Goal: Use online tool/utility: Utilize a website feature to perform a specific function

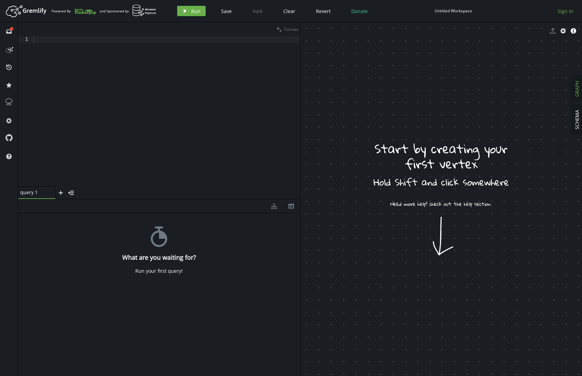
click at [564, 9] on span "Sign In" at bounding box center [565, 11] width 16 height 7
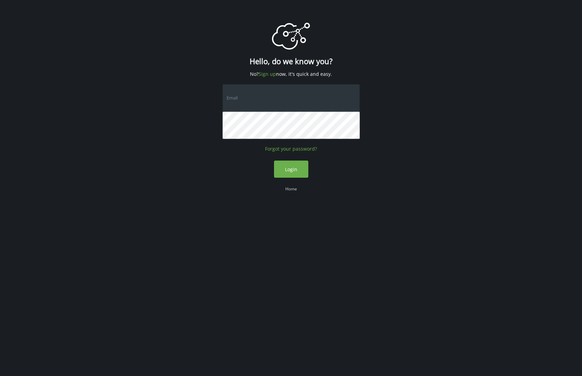
click at [260, 98] on input "text" at bounding box center [290, 97] width 137 height 27
type input "[PERSON_NAME][EMAIL_ADDRESS][PERSON_NAME][DOMAIN_NAME]"
click at [308, 166] on div "logo Created with Sketch. Hello, do we know you? No? Sign up now, it's quick an…" at bounding box center [290, 111] width 137 height 223
click at [308, 167] on button "Login" at bounding box center [291, 169] width 34 height 17
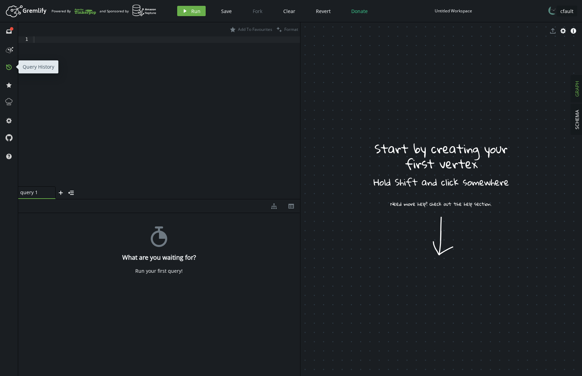
click at [11, 71] on button "history" at bounding box center [8, 66] width 11 height 11
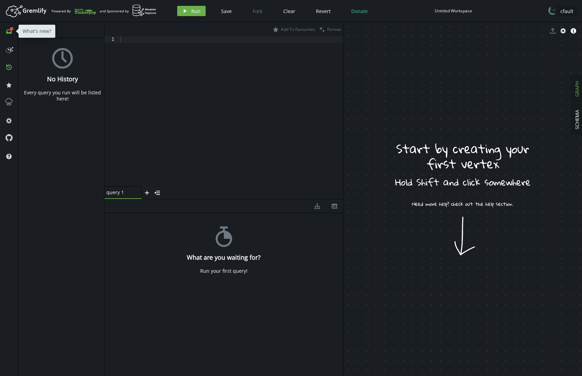
click at [10, 31] on icon "inbox" at bounding box center [8, 31] width 5 height 5
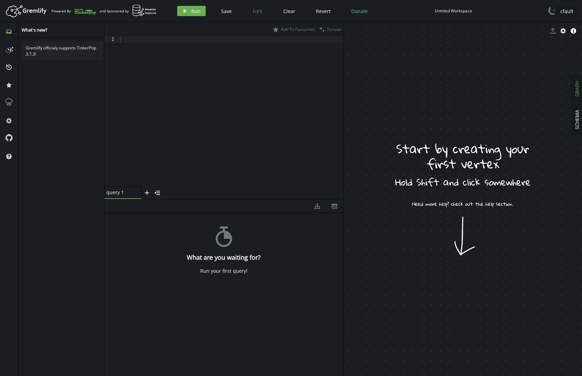
click at [103, 93] on div at bounding box center [102, 207] width 2 height 337
click at [9, 73] on span "history" at bounding box center [8, 67] width 11 height 18
click at [9, 71] on button "history" at bounding box center [8, 66] width 11 height 11
click at [450, 12] on div "Untitled Workspace" at bounding box center [453, 10] width 37 height 5
click at [556, 11] on rect at bounding box center [555, 9] width 10 height 10
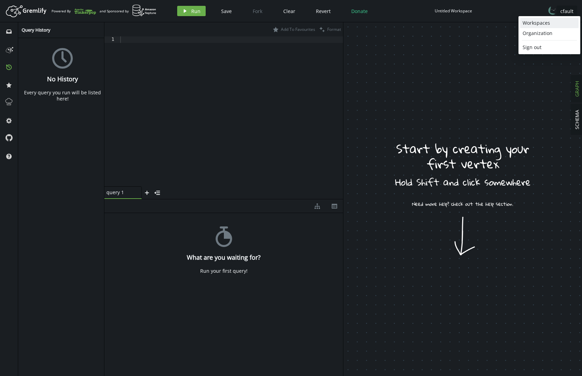
click at [549, 24] on div "Workspaces" at bounding box center [549, 23] width 54 height 7
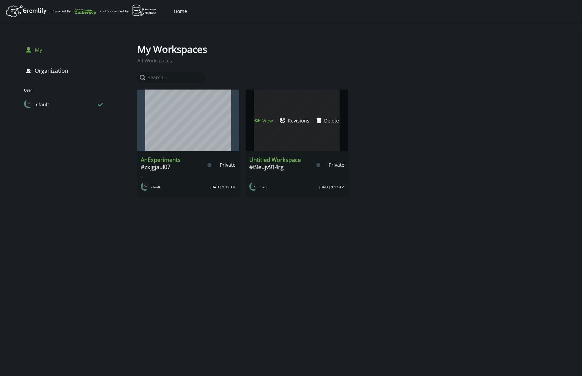
click at [262, 122] on button "eye-open View" at bounding box center [263, 120] width 25 height 10
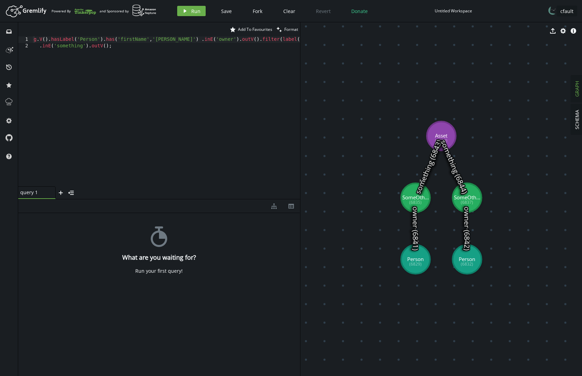
click at [210, 74] on div "g . V ( ) . hasLabel ( 'Person' ) . has ( 'firstName' , '[PERSON_NAME]' ) . inE…" at bounding box center [187, 116] width 311 height 160
click at [197, 13] on span "Run" at bounding box center [195, 11] width 9 height 7
click at [115, 46] on div "g . V ( ) . hasLabel ( 'Person' ) . has ( 'firstName' , '[PERSON_NAME]' ) . inE…" at bounding box center [187, 116] width 311 height 160
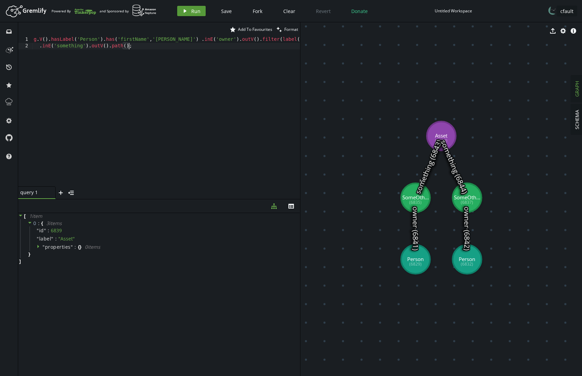
type textarea ".inE('something').outV().path();"
click at [191, 10] on span "Run" at bounding box center [195, 11] width 9 height 7
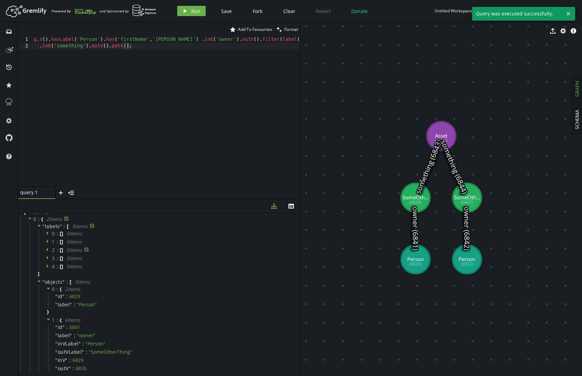
scroll to position [0, 0]
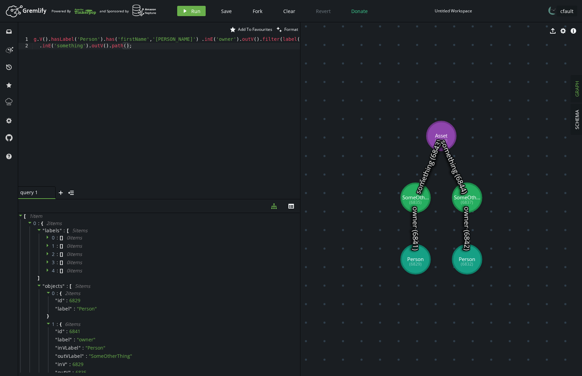
click at [160, 55] on div "g . V ( ) . hasLabel ( 'Person' ) . has ( 'firstName' , '[PERSON_NAME]' ) . inE…" at bounding box center [187, 116] width 311 height 160
click at [177, 67] on div "g . V ( ) . hasLabel ( 'Person' ) . has ( 'firstName' , '[PERSON_NAME]' ) . inE…" at bounding box center [187, 116] width 311 height 160
click at [55, 60] on div "g . V ( ) . hasLabel ( 'Person' ) . has ( 'firstName' , '[PERSON_NAME]' ) . inE…" at bounding box center [187, 116] width 311 height 160
drag, startPoint x: 56, startPoint y: 60, endPoint x: 27, endPoint y: 58, distance: 29.2
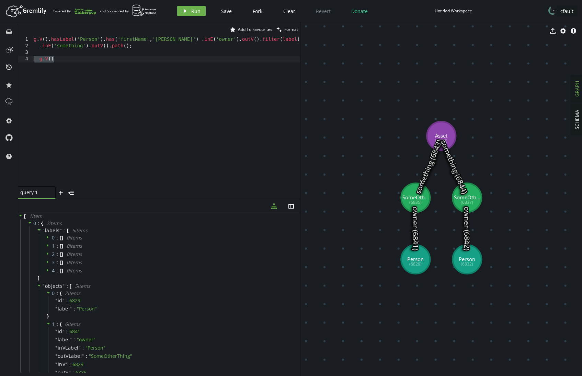
click at [27, 58] on div "g.V() 1 2 3 4 g . V ( ) . hasLabel ( 'Person' ) . has ( 'firstName' , '[PERSON_…" at bounding box center [159, 111] width 282 height 150
click at [71, 60] on div "g . V ( ) . hasLabel ( 'Person' ) . has ( 'firstName' , '[PERSON_NAME]' ) . inE…" at bounding box center [187, 116] width 311 height 160
drag, startPoint x: 134, startPoint y: 48, endPoint x: 32, endPoint y: 42, distance: 102.2
click at [32, 42] on div "g.V() 1 2 3 4 g . V ( ) . hasLabel ( 'Person' ) . has ( 'firstName' , '[PERSON_…" at bounding box center [159, 111] width 282 height 150
click at [50, 60] on div "// g.V().hasLabel('Person').has('firstName','[PERSON_NAME]') .inE('owner').outV…" at bounding box center [192, 116] width 320 height 160
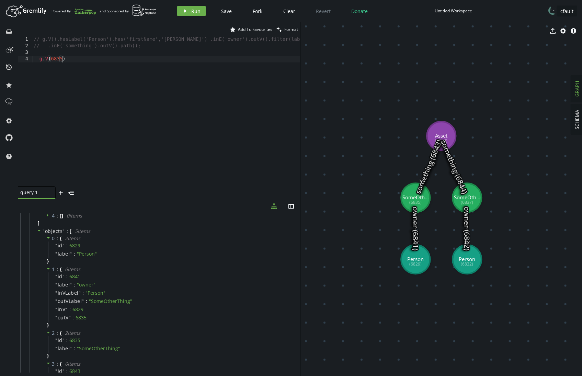
scroll to position [0, 29]
click at [67, 58] on div "// g.V().hasLabel('Person').has('firstName','[PERSON_NAME]') .inE('owner').outV…" at bounding box center [192, 116] width 320 height 160
click at [199, 11] on span "Run" at bounding box center [195, 11] width 9 height 7
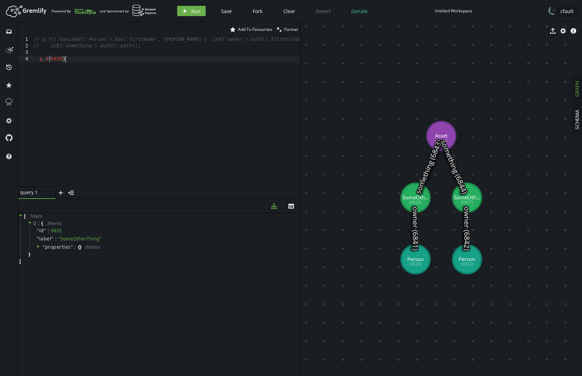
click at [73, 60] on div "// g.V().hasLabel('Person').has('firstName','[PERSON_NAME]') .inE('owner').outV…" at bounding box center [192, 116] width 320 height 160
click at [186, 10] on icon "play" at bounding box center [184, 10] width 5 height 5
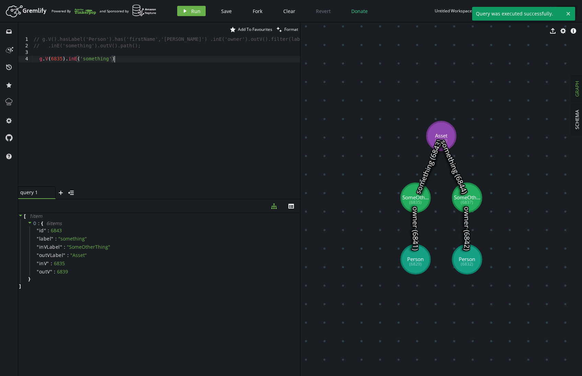
click at [137, 64] on div "// g.V().hasLabel('Person').has('firstName','[PERSON_NAME]') .inE('owner').outV…" at bounding box center [192, 116] width 320 height 160
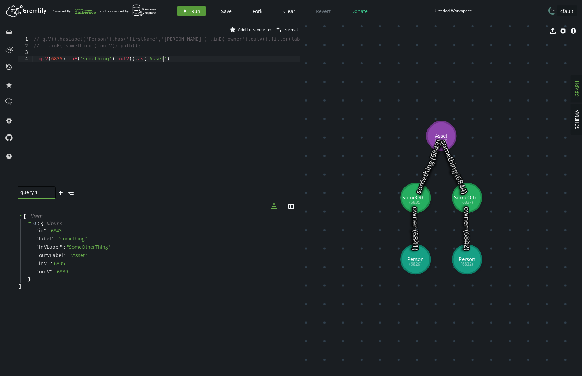
click at [189, 14] on button "play Run" at bounding box center [191, 11] width 28 height 10
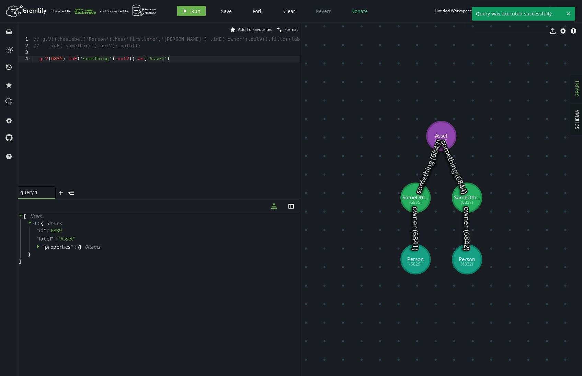
type textarea "g.V(6835).inE('something').outV().as('Asset')"
click at [183, 59] on div "// g.V().hasLabel('Person').has('firstName','[PERSON_NAME]') .inE('owner').outV…" at bounding box center [192, 116] width 320 height 160
drag, startPoint x: 183, startPoint y: 59, endPoint x: 172, endPoint y: 62, distance: 10.9
click at [172, 62] on div "// g.V().hasLabel('Person').has('firstName','[PERSON_NAME]') .inE('owner').outV…" at bounding box center [192, 116] width 320 height 160
click at [177, 60] on div "// g.V().hasLabel('Person').has('firstName','[PERSON_NAME]') .inE('owner').outV…" at bounding box center [192, 116] width 320 height 160
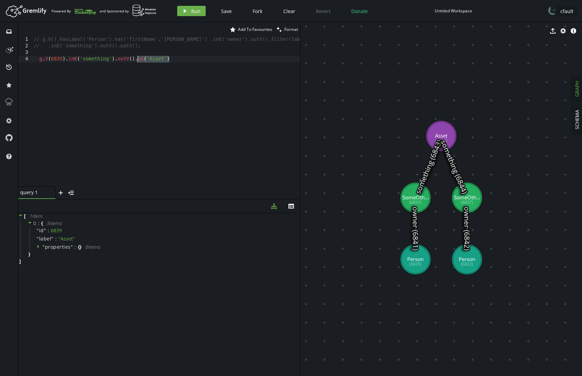
drag, startPoint x: 172, startPoint y: 60, endPoint x: 137, endPoint y: 60, distance: 35.4
click at [137, 60] on div "// g.V().hasLabel('Person').has('firstName','[PERSON_NAME]') .inE('owner').outV…" at bounding box center [192, 116] width 320 height 160
click at [186, 58] on div "// g.V().hasLabel('Person').has('firstName','[PERSON_NAME]') .inE('owner').outV…" at bounding box center [192, 116] width 320 height 160
drag, startPoint x: 183, startPoint y: 57, endPoint x: 65, endPoint y: 62, distance: 117.5
click at [65, 62] on div "// g.V().hasLabel('Person').has('firstName','[PERSON_NAME]') .inE('owner').outV…" at bounding box center [192, 116] width 320 height 160
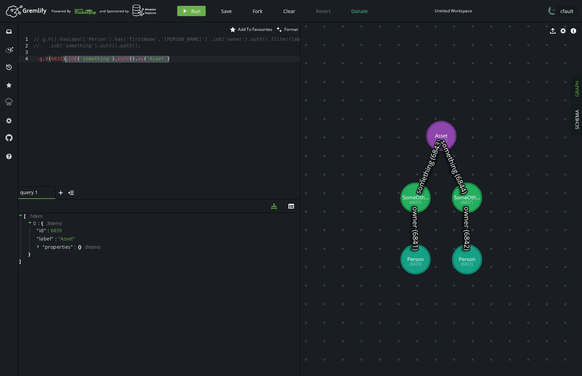
click at [69, 63] on div "// g.V().hasLabel('Person').has('firstName','[PERSON_NAME]') .inE('owner').outV…" at bounding box center [192, 116] width 320 height 160
click at [190, 59] on div "// g.V().hasLabel('Person').has('firstName','[PERSON_NAME]') .inE('owner').outV…" at bounding box center [192, 116] width 320 height 160
drag, startPoint x: 170, startPoint y: 59, endPoint x: 69, endPoint y: 58, distance: 101.3
click at [69, 58] on div "// g.V().hasLabel('Person').has('firstName','[PERSON_NAME]') .inE('owner').outV…" at bounding box center [192, 116] width 320 height 160
click at [67, 67] on div "// g.V().hasLabel('Person').has('firstName','[PERSON_NAME]') .inE('owner').outV…" at bounding box center [192, 116] width 320 height 160
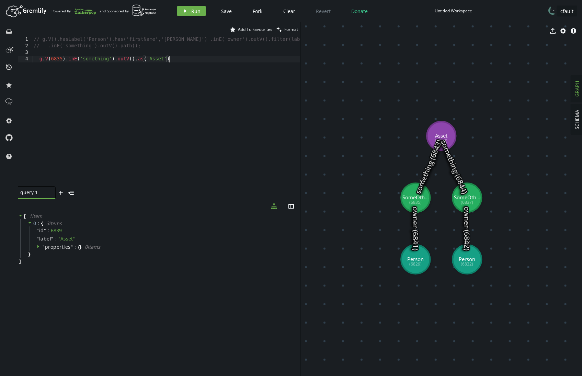
click at [62, 55] on div "// g.V().hasLabel('Person').has('firstName','[PERSON_NAME]') .inE('owner').outV…" at bounding box center [192, 116] width 320 height 160
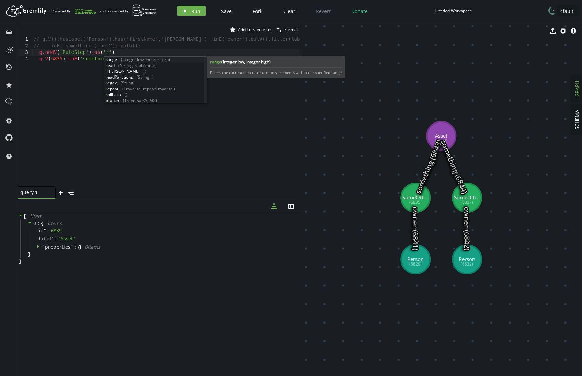
scroll to position [0, 77]
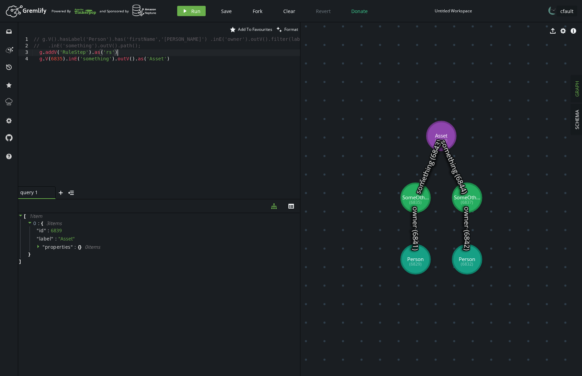
type textarea "g.addV('RuleStep').as('rs');"
click at [191, 15] on button "play Run" at bounding box center [191, 11] width 28 height 10
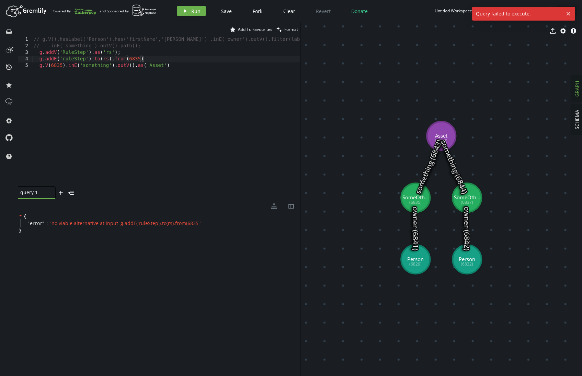
click at [157, 61] on div "// g.V().hasLabel('Person').has('firstName','[PERSON_NAME]') .inE('owner').outV…" at bounding box center [192, 116] width 320 height 160
click at [184, 12] on icon "button" at bounding box center [185, 10] width 3 height 3
click at [156, 59] on div "// g.V().hasLabel('Person').has('firstName','[PERSON_NAME]') .inE('owner').outV…" at bounding box center [192, 116] width 320 height 160
click at [177, 56] on div "// g.V().hasLabel('Person').has('firstName','[PERSON_NAME]') .inE('owner').outV…" at bounding box center [192, 116] width 320 height 160
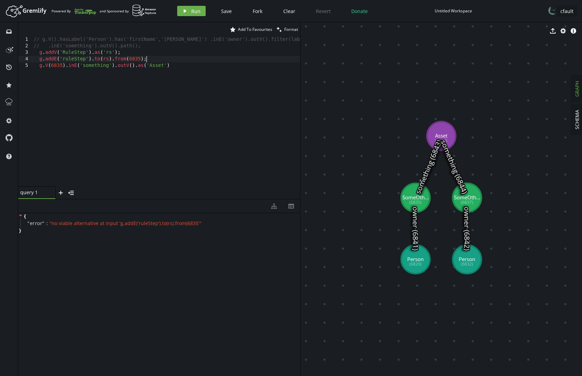
scroll to position [0, 86]
click at [177, 57] on div "// g.V().hasLabel('Person').has('firstName','[PERSON_NAME]') .inE('owner').outV…" at bounding box center [192, 116] width 320 height 160
drag, startPoint x: 177, startPoint y: 57, endPoint x: 25, endPoint y: 60, distance: 151.8
click at [25, 60] on div "g.addE('ruleStep').to(rs).from(6835); 1 2 3 4 5 // g.V().hasLabel('Person').has…" at bounding box center [159, 111] width 282 height 150
click at [137, 58] on div "// g.V().hasLabel('Person').has('firstName','[PERSON_NAME]') .inE('owner').outV…" at bounding box center [192, 116] width 320 height 160
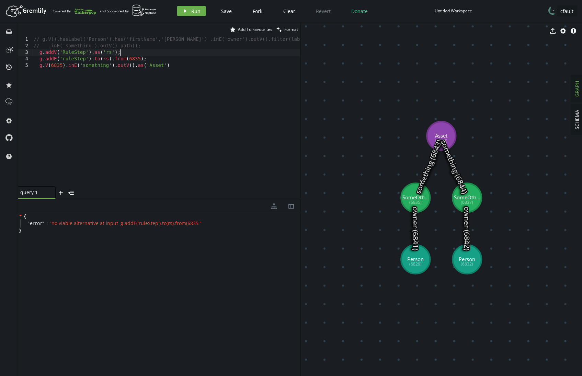
click at [135, 54] on div "// g.V().hasLabel('Person').has('firstName','[PERSON_NAME]') .inE('owner').outV…" at bounding box center [192, 116] width 320 height 160
drag, startPoint x: 125, startPoint y: 51, endPoint x: 159, endPoint y: 62, distance: 36.4
click at [92, 53] on div "// g.V().hasLabel('Person').has('firstName','[PERSON_NAME]') .inE('owner').outV…" at bounding box center [192, 116] width 320 height 160
click at [98, 51] on div "// g.V().hasLabel('Person').has('firstName','[PERSON_NAME]') .inE('owner').outV…" at bounding box center [192, 116] width 320 height 160
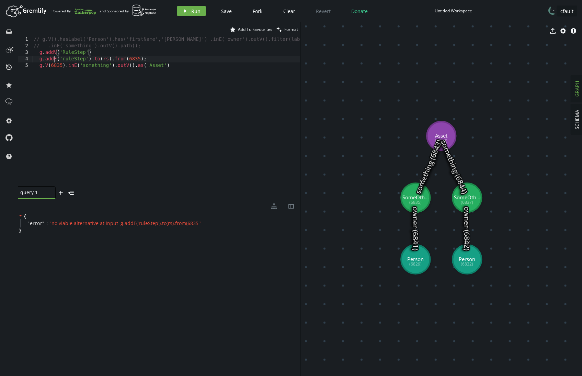
click at [55, 59] on div "// g.V().hasLabel('Person').has('firstName','[PERSON_NAME]') .inE('owner').outV…" at bounding box center [192, 116] width 320 height 160
click at [57, 59] on div "// g.V().hasLabel('Person').has('firstName','[PERSON_NAME]') .inE('owner').outV…" at bounding box center [192, 116] width 320 height 160
click at [93, 54] on div "// g.V().hasLabel('Person').has('firstName','[PERSON_NAME]') .inE('owner').outV…" at bounding box center [192, 116] width 320 height 160
drag, startPoint x: 95, startPoint y: 54, endPoint x: 38, endPoint y: 54, distance: 56.3
click at [38, 54] on div "// g.V().hasLabel('Person').has('firstName','[PERSON_NAME]') .inE('owner').outV…" at bounding box center [192, 116] width 320 height 160
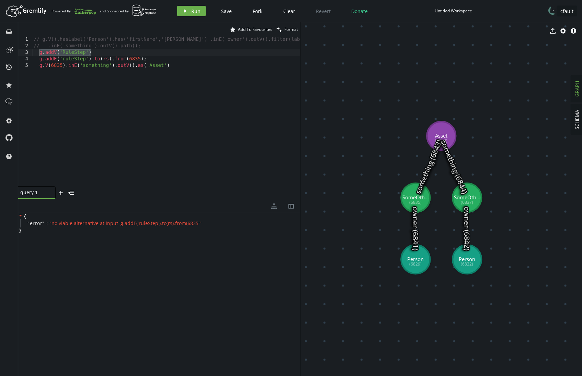
click at [162, 69] on div "// g.V().hasLabel('Person').has('firstName','[PERSON_NAME]') .inE('owner').outV…" at bounding box center [192, 116] width 320 height 160
click at [166, 69] on div "// g.V().hasLabel('Person').has('firstName','[PERSON_NAME]') .inE('owner').outV…" at bounding box center [192, 116] width 320 height 160
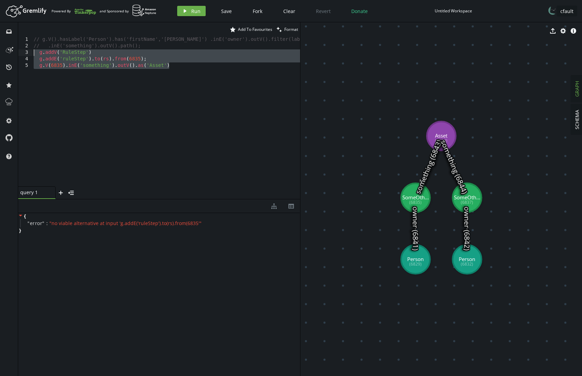
drag, startPoint x: 168, startPoint y: 64, endPoint x: 22, endPoint y: 56, distance: 146.5
click at [21, 55] on div "g.V(6835).inE('something').outV().as('Asset') 1 2 3 4 5 // g.V().hasLabel('Pers…" at bounding box center [159, 111] width 282 height 150
type textarea "// g.V(6835).inE('something').outV().as('Asset')"
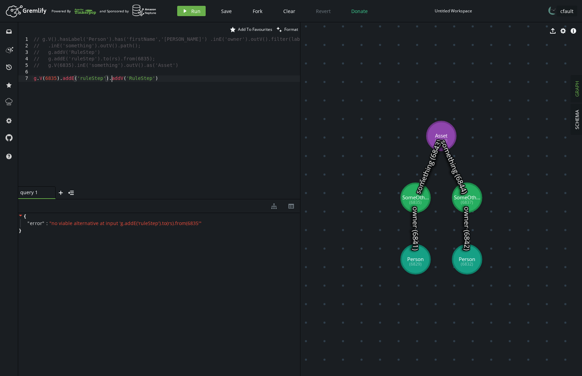
scroll to position [0, 78]
type textarea "g.V(6835).addE('ruleStep').addV('RuleStep')"
click at [184, 11] on icon "button" at bounding box center [185, 10] width 3 height 3
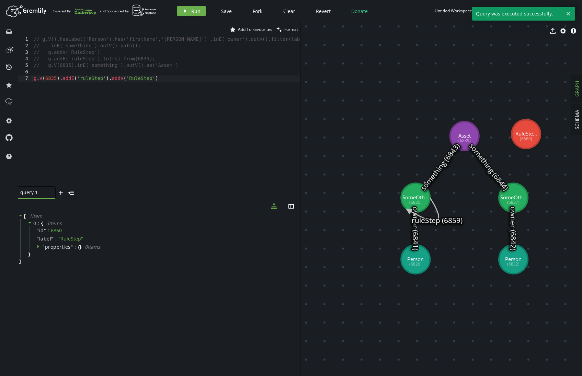
drag, startPoint x: 521, startPoint y: 137, endPoint x: 526, endPoint y: 134, distance: 6.3
click at [164, 77] on div "// g.V().hasLabel('Person').has('firstName','[PERSON_NAME]') .inE('owner').outV…" at bounding box center [192, 116] width 320 height 160
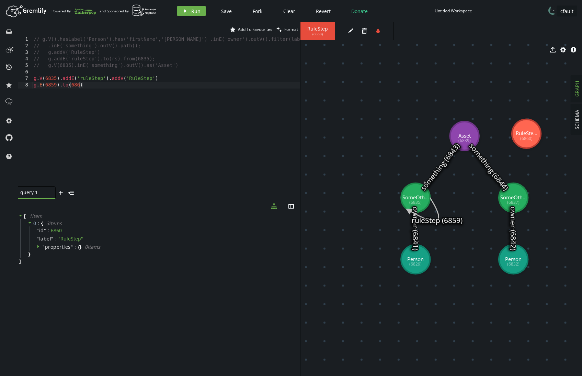
scroll to position [0, 49]
click at [200, 10] on button "play Run" at bounding box center [191, 11] width 28 height 10
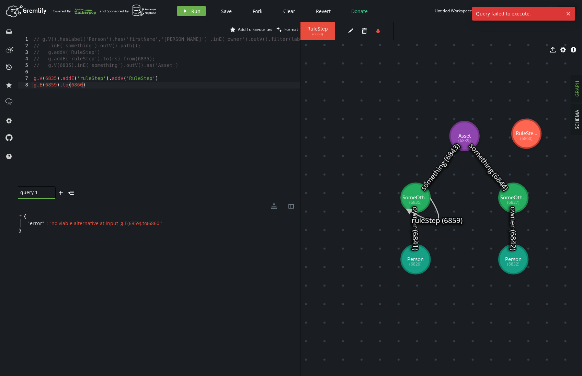
click at [92, 82] on div "// g.V().hasLabel('Person').has('firstName','[PERSON_NAME]') .inE('owner').outV…" at bounding box center [192, 116] width 320 height 160
click at [99, 85] on div "// g.V().hasLabel('Person').has('firstName','[PERSON_NAME]') .inE('owner').outV…" at bounding box center [192, 116] width 320 height 160
drag, startPoint x: 99, startPoint y: 85, endPoint x: 25, endPoint y: 87, distance: 73.5
click at [25, 87] on div "g.E(6859).to(6860) 1 2 3 4 5 6 7 8 // g.V().hasLabel('Person').has('firstName',…" at bounding box center [159, 111] width 282 height 150
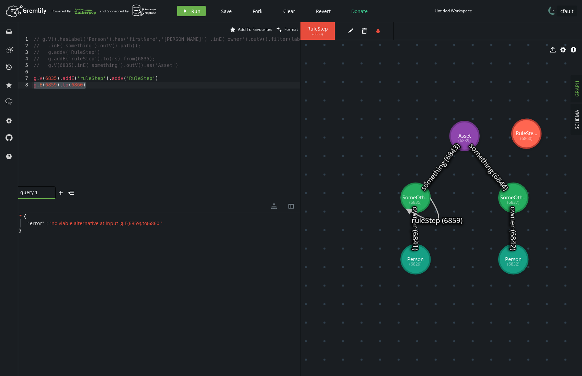
click at [96, 91] on div "// g.V().hasLabel('Person').has('firstName','[PERSON_NAME]') .inE('owner').outV…" at bounding box center [192, 116] width 320 height 160
click at [94, 88] on div "// g.V().hasLabel('Person').has('firstName','[PERSON_NAME]') .inE('owner').outV…" at bounding box center [192, 116] width 320 height 160
drag, startPoint x: 65, startPoint y: 91, endPoint x: 59, endPoint y: 87, distance: 6.5
click at [59, 87] on div "// g.V().hasLabel('Person').has('firstName','[PERSON_NAME]') .inE('owner').outV…" at bounding box center [192, 116] width 320 height 160
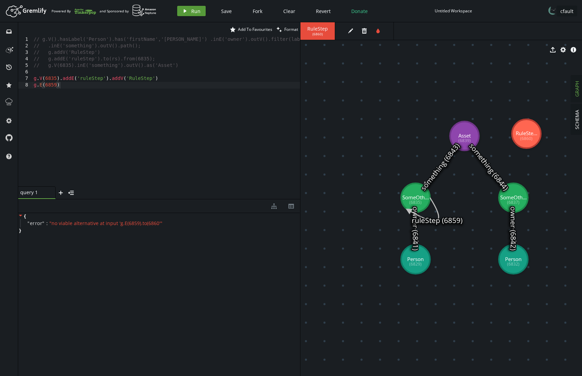
click at [197, 9] on span "Run" at bounding box center [195, 11] width 9 height 7
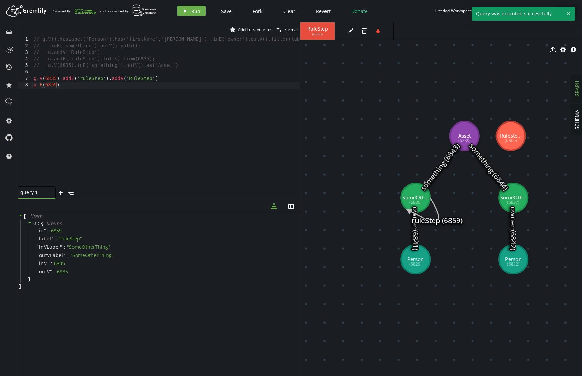
click at [154, 89] on div "// g.V().hasLabel('Person').has('firstName','[PERSON_NAME]') .inE('owner').outV…" at bounding box center [192, 116] width 320 height 160
click at [153, 84] on div "// g.V().hasLabel('Person').has('firstName','[PERSON_NAME]') .inE('owner').outV…" at bounding box center [192, 116] width 320 height 160
click at [158, 82] on div "// g.V().hasLabel('Person').has('firstName','[PERSON_NAME]') .inE('owner').outV…" at bounding box center [192, 116] width 320 height 160
click at [159, 80] on div "// g.V().hasLabel('Person').has('firstName','[PERSON_NAME]') .inE('owner').outV…" at bounding box center [192, 116] width 320 height 160
click at [118, 91] on div "// g.V().hasLabel('Person').has('firstName','[PERSON_NAME]') .inE('owner').outV…" at bounding box center [192, 116] width 320 height 160
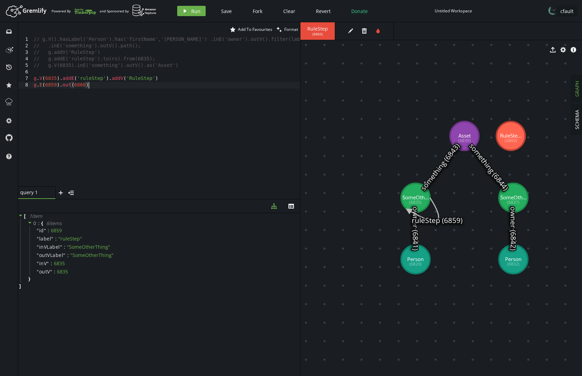
scroll to position [0, 54]
click at [185, 12] on icon "play" at bounding box center [184, 10] width 5 height 5
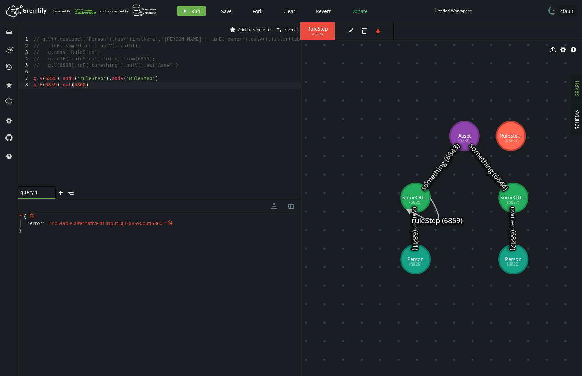
click at [168, 224] on icon at bounding box center [170, 222] width 5 height 5
click at [150, 223] on span "" no viable alternative at input 'g.E(6859).out(6860' "" at bounding box center [107, 223] width 116 height 7
click at [155, 223] on span "" no viable alternative at input 'g.E(6859).out(6860' "" at bounding box center [107, 223] width 116 height 7
click at [162, 79] on div "// g.V().hasLabel('Person').has('firstName','[PERSON_NAME]') .inE('owner').outV…" at bounding box center [192, 116] width 320 height 160
click at [153, 89] on div "// g.V().hasLabel('Person').has('firstName','[PERSON_NAME]') .inE('owner').outV…" at bounding box center [192, 116] width 320 height 160
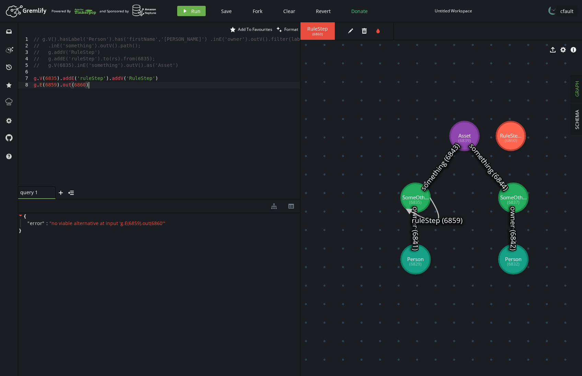
type textarea "g.E(6859).out(6860);"
click at [194, 5] on div "Artboard Created with Sketch. Powered By and Sponsored by play Run Save Fork Cl…" at bounding box center [290, 11] width 575 height 14
click at [194, 8] on span "Run" at bounding box center [195, 11] width 9 height 7
type textarea "g.E(6859).out(6860);"
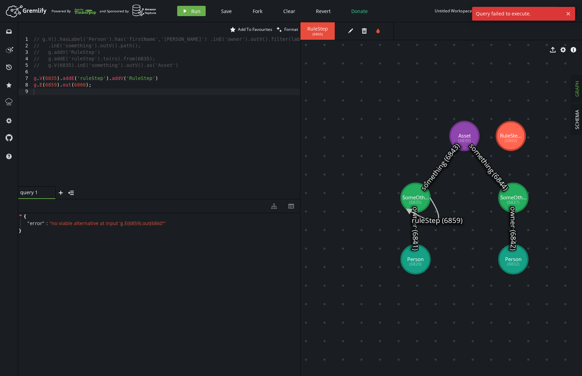
click at [126, 82] on div "// g.V().hasLabel('Person').has('firstName','[PERSON_NAME]') .inE('owner').outV…" at bounding box center [192, 116] width 320 height 160
click at [162, 75] on div "// g.V().hasLabel('Person').has('firstName','[PERSON_NAME]') .inE('owner').outV…" at bounding box center [192, 116] width 320 height 160
click at [173, 82] on div "// g.V().hasLabel('Person').has('firstName','[PERSON_NAME]') .inE('owner').outV…" at bounding box center [192, 116] width 320 height 160
click at [171, 76] on div "// g.V().hasLabel('Person').has('firstName','[PERSON_NAME]') .inE('owner').outV…" at bounding box center [192, 116] width 320 height 160
click at [170, 76] on div "// g.V().hasLabel('Person').has('firstName','[PERSON_NAME]') .inE('owner').outV…" at bounding box center [192, 116] width 320 height 160
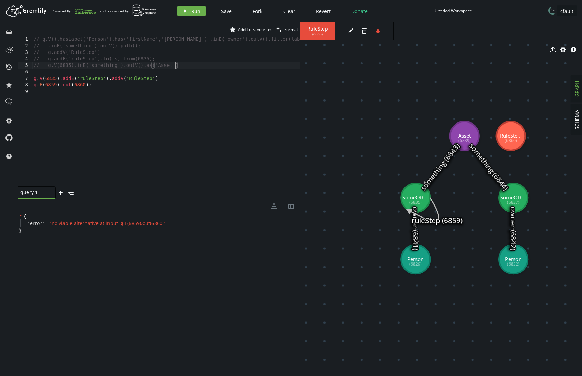
click at [175, 68] on div "// g.V().hasLabel('Person').has('firstName','[PERSON_NAME]') .inE('owner').outV…" at bounding box center [192, 116] width 320 height 160
type textarea "// g.V(6835).inE('something').outV().as('Asset')"
click at [175, 70] on div "// g.V().hasLabel('Person').has('firstName','[PERSON_NAME]') .inE('owner').outV…" at bounding box center [192, 116] width 320 height 160
click at [182, 13] on icon "play" at bounding box center [184, 10] width 5 height 5
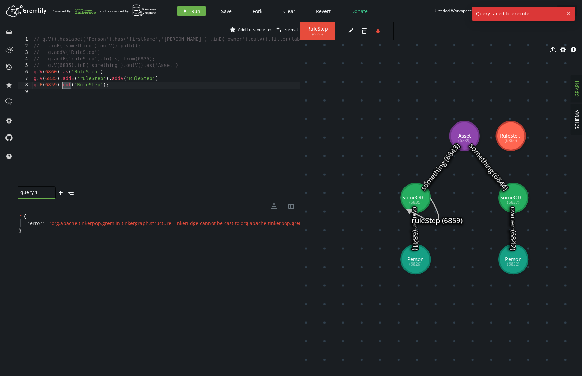
drag, startPoint x: 72, startPoint y: 85, endPoint x: 63, endPoint y: 85, distance: 9.0
click at [63, 85] on div "// g.V().hasLabel('Person').has('firstName','[PERSON_NAME]') .inE('owner').outV…" at bounding box center [192, 116] width 320 height 160
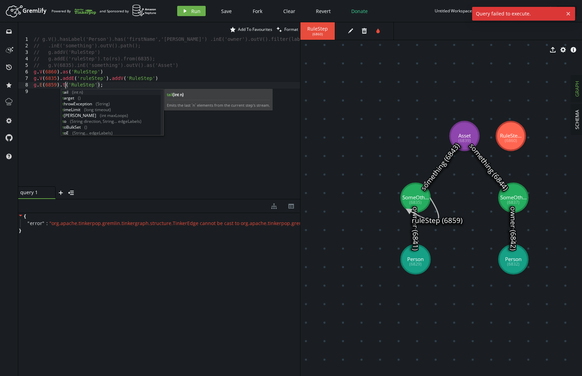
scroll to position [0, 34]
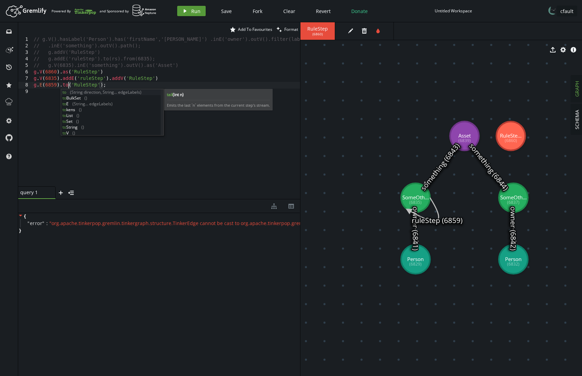
click at [184, 11] on icon "button" at bounding box center [185, 10] width 3 height 3
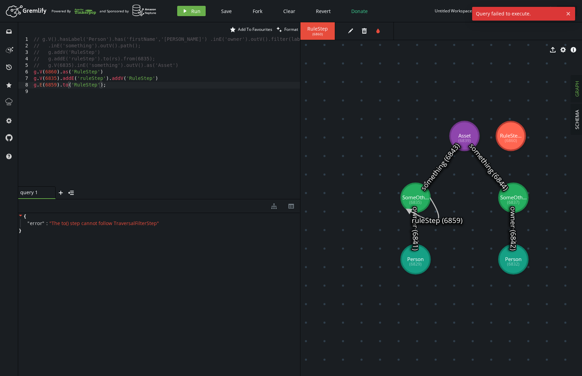
click at [115, 83] on div "// g.V().hasLabel('Person').has('firstName','[PERSON_NAME]') .inE('owner').outV…" at bounding box center [192, 116] width 320 height 160
click at [162, 79] on div "// g.V().hasLabel('Person').has('firstName','[PERSON_NAME]') .inE('owner').outV…" at bounding box center [192, 116] width 320 height 160
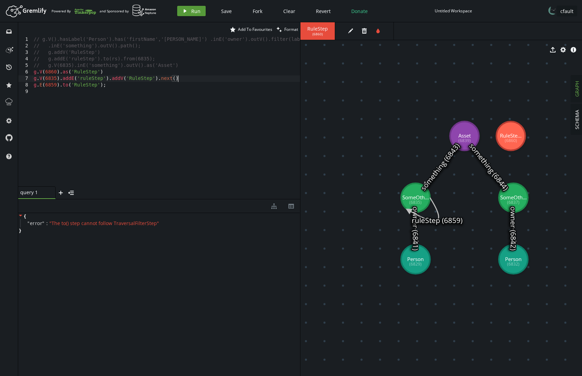
click at [184, 10] on icon "button" at bounding box center [185, 10] width 3 height 3
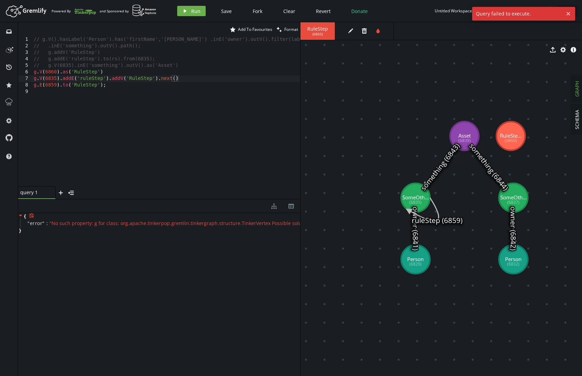
click at [92, 223] on span "" No such property: g for class: org.apache.tinkerpop.gremlin.tinkergraph.struc…" at bounding box center [185, 223] width 273 height 7
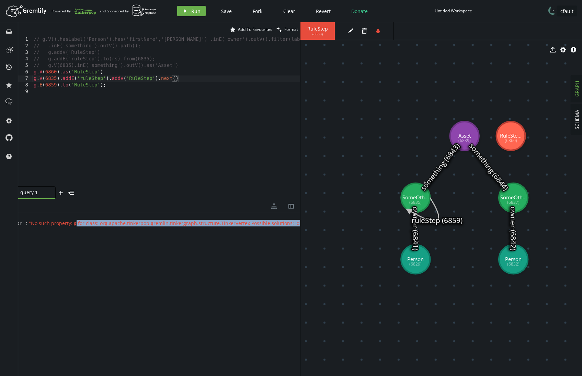
drag, startPoint x: 95, startPoint y: 222, endPoint x: 295, endPoint y: 226, distance: 200.5
click at [279, 226] on div "" error " : " No such property: g for class: org.apache.tinkerpop.gremlin.tinke…" at bounding box center [140, 223] width 280 height 8
click at [96, 84] on div "// g.V().hasLabel('Person').has('firstName','[PERSON_NAME]') .inE('owner').outV…" at bounding box center [192, 116] width 320 height 160
click at [109, 84] on div "// g.V().hasLabel('Person').has('firstName','[PERSON_NAME]') .inE('owner').outV…" at bounding box center [192, 116] width 320 height 160
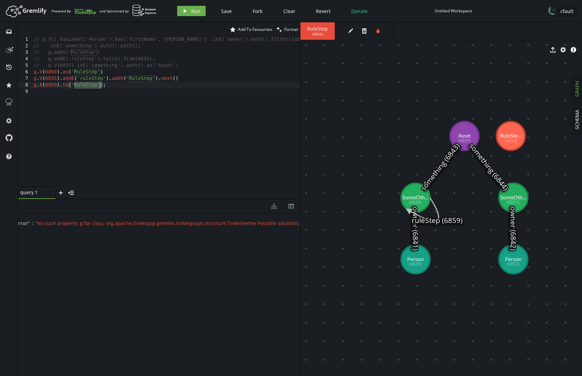
drag, startPoint x: 73, startPoint y: 85, endPoint x: 100, endPoint y: 85, distance: 27.1
click at [100, 85] on div "// g.V().hasLabel('Person').has('firstName','[PERSON_NAME]') .inE('owner').outV…" at bounding box center [192, 116] width 320 height 160
click at [193, 10] on span "Run" at bounding box center [195, 11] width 9 height 7
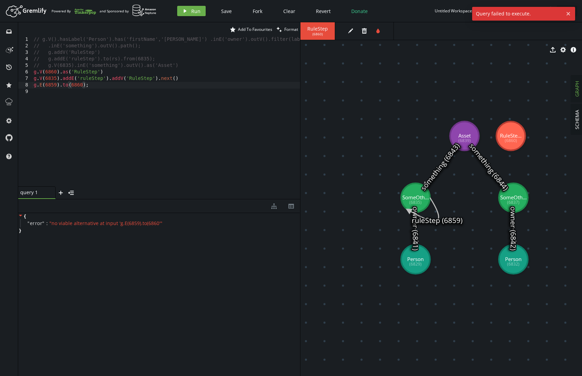
click at [106, 86] on div "// g.V().hasLabel('Person').has('firstName','[PERSON_NAME]') .inE('owner').outV…" at bounding box center [192, 116] width 320 height 160
click at [109, 80] on div "// g.V().hasLabel('Person').has('firstName','[PERSON_NAME]') .inE('owner').outV…" at bounding box center [192, 116] width 320 height 160
type textarea "g.V(6835).addE('ruleStep').addV('RuleStep').next()"
